Goal: Task Accomplishment & Management: Use online tool/utility

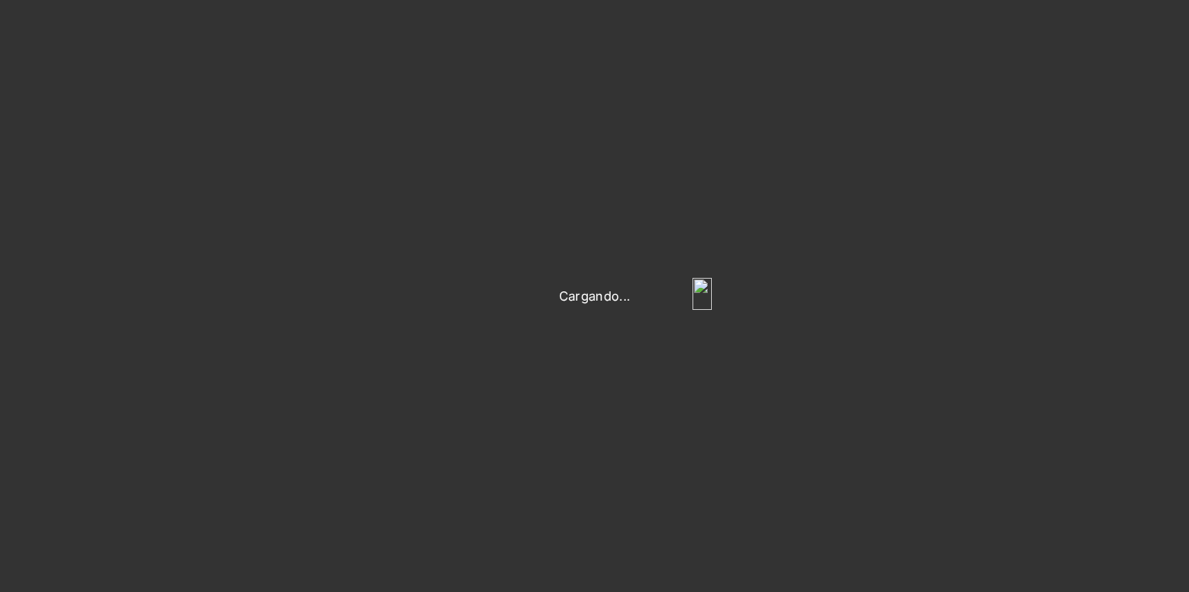
click at [705, 295] on img "Login Form" at bounding box center [701, 294] width 19 height 32
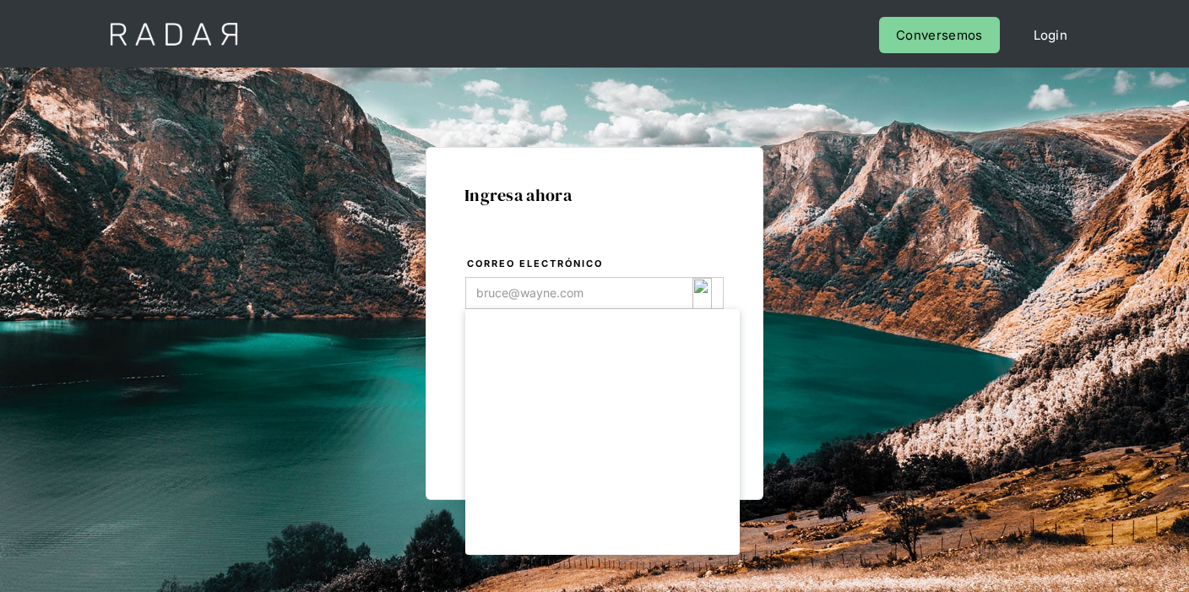
type input "[EMAIL_ADDRESS][DOMAIN_NAME]"
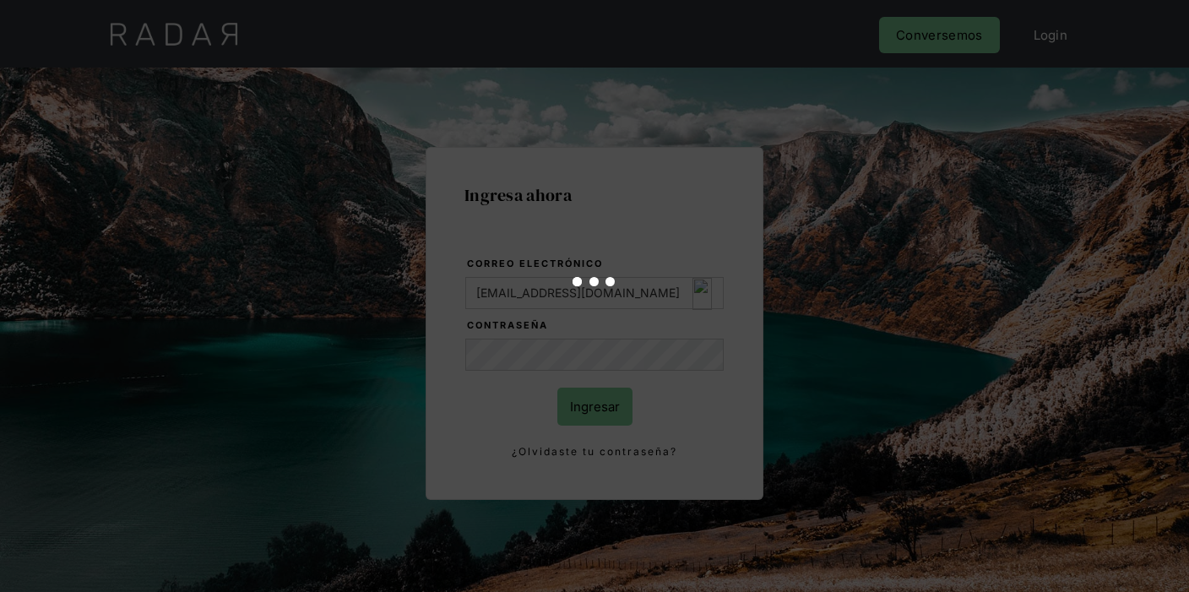
click at [590, 409] on div at bounding box center [594, 296] width 1189 height 592
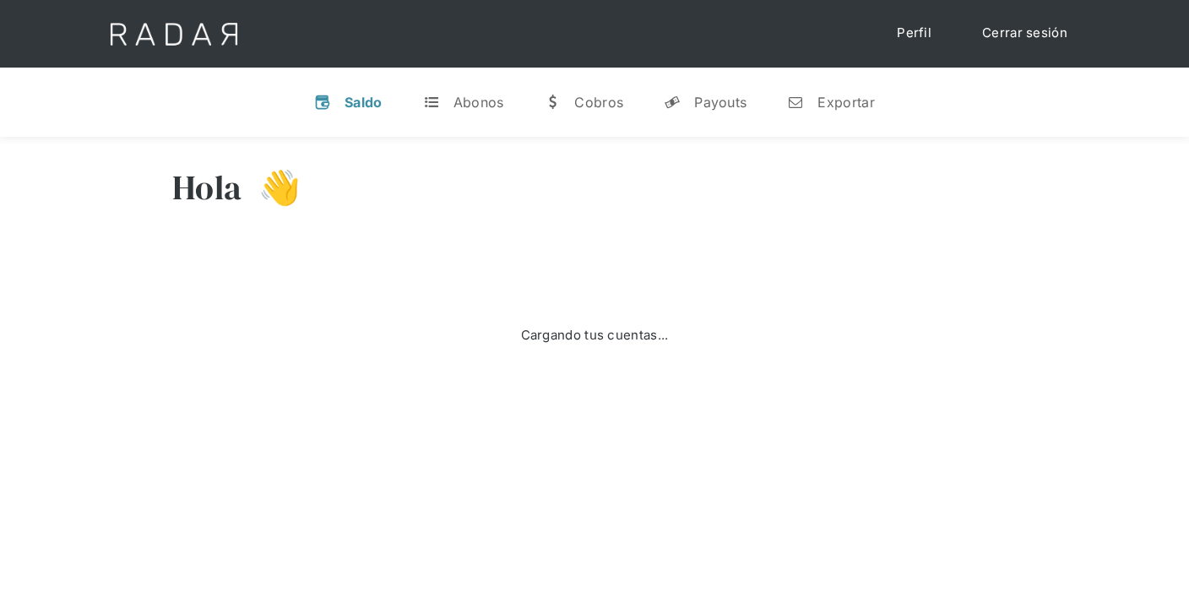
select select "7"
click at [794, 106] on div "n" at bounding box center [795, 102] width 17 height 17
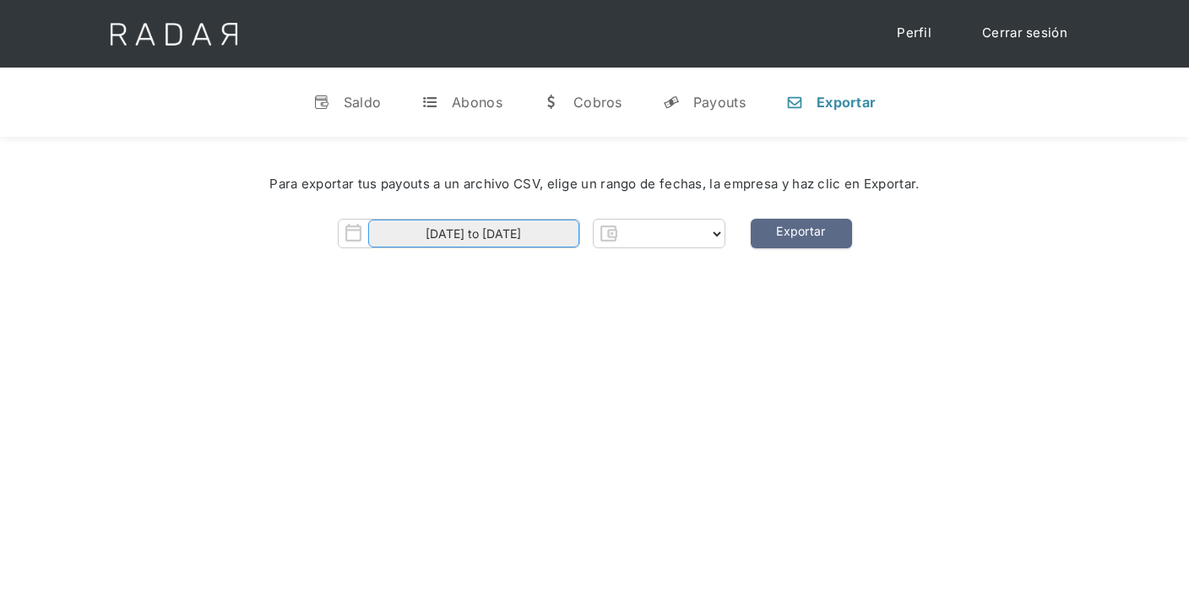
click at [507, 233] on input "[DATE] to [DATE]" at bounding box center [473, 233] width 211 height 28
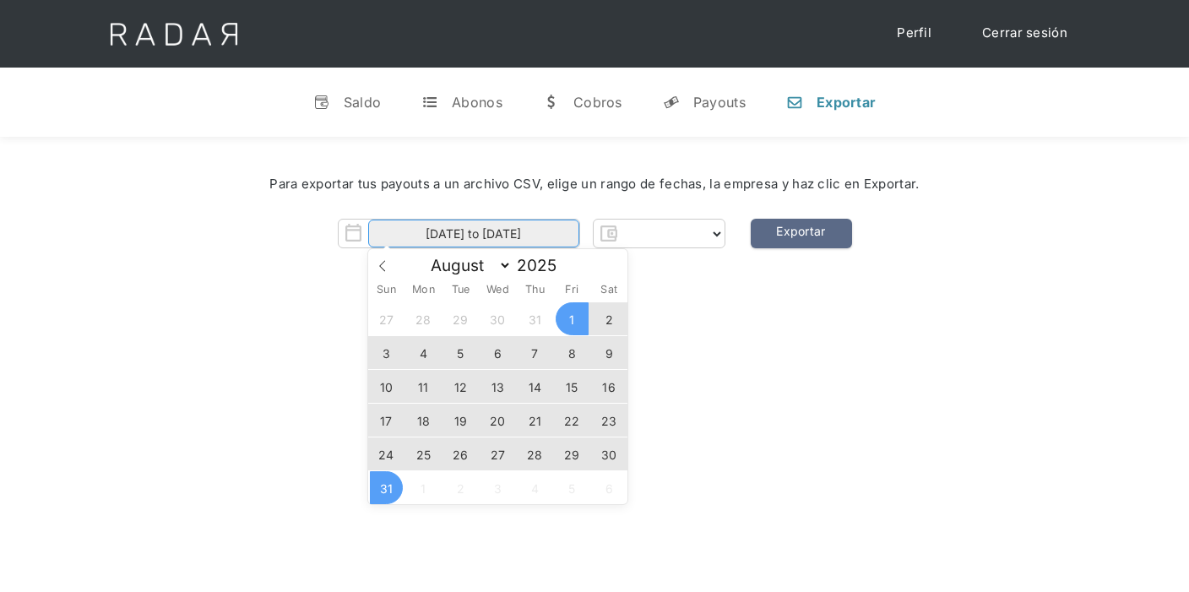
select select "clpro"
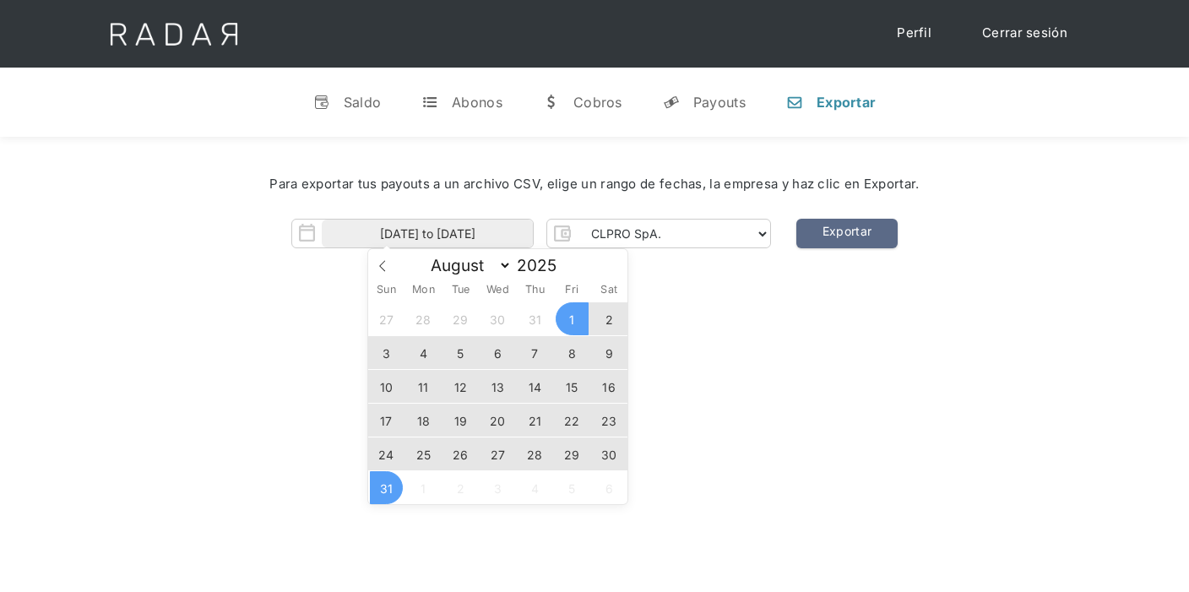
click at [577, 458] on span "29" at bounding box center [571, 453] width 33 height 33
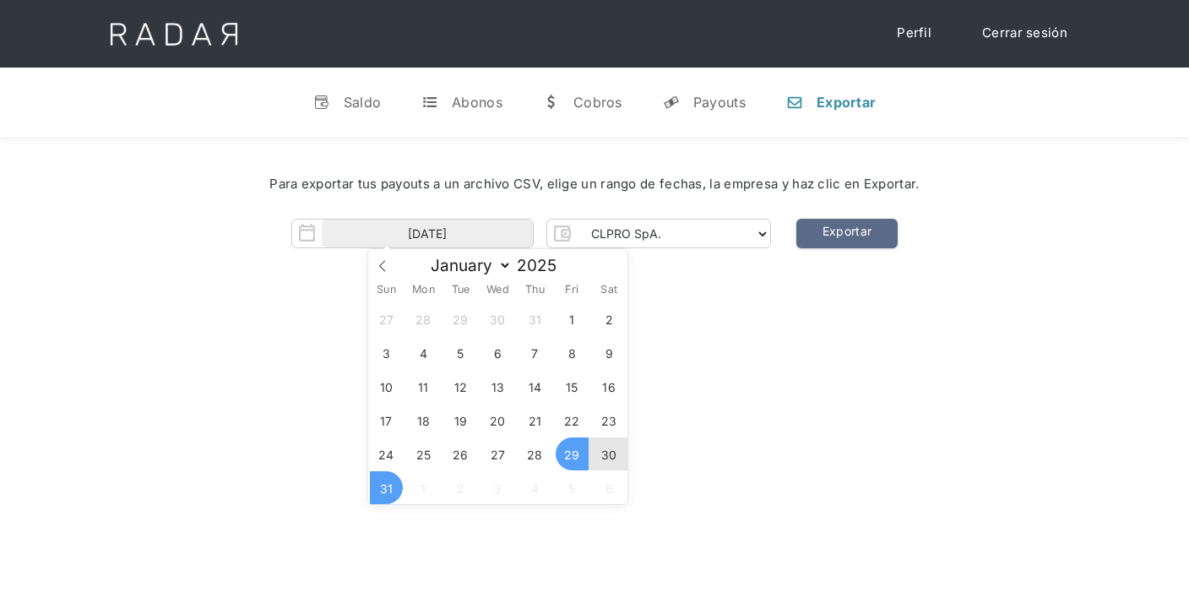
click at [385, 490] on span "31" at bounding box center [386, 487] width 33 height 33
type input "29-08-2025 to 31-08-2025"
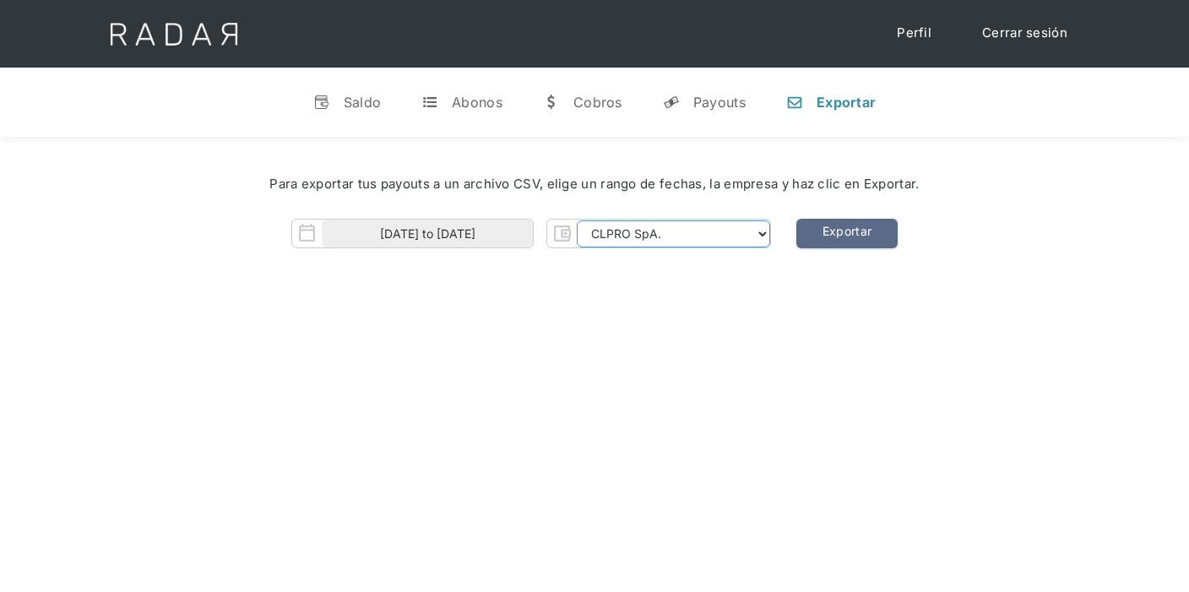
click at [708, 238] on select "CLPRO SpA. Coster SpA. Urigol SpA. Bysolutions SpA. Clmax SpA. Andes Payments S…" at bounding box center [673, 233] width 193 height 27
select select "coster-rt"
click at [578, 220] on select "CLPRO SpA. Coster SpA. Urigol SpA. Bysolutions SpA. Clmax SpA. Andes Payments S…" at bounding box center [673, 233] width 193 height 27
click at [859, 230] on link "Exportar" at bounding box center [846, 234] width 101 height 30
